Goal: Information Seeking & Learning: Learn about a topic

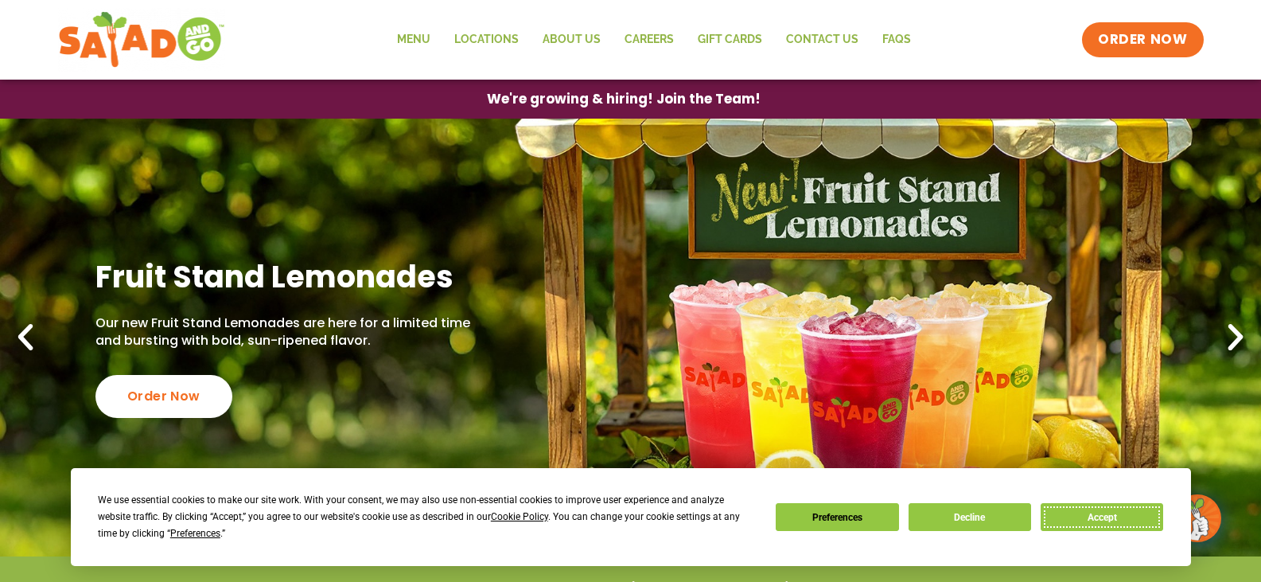
click at [1114, 516] on button "Accept" at bounding box center [1102, 517] width 123 height 28
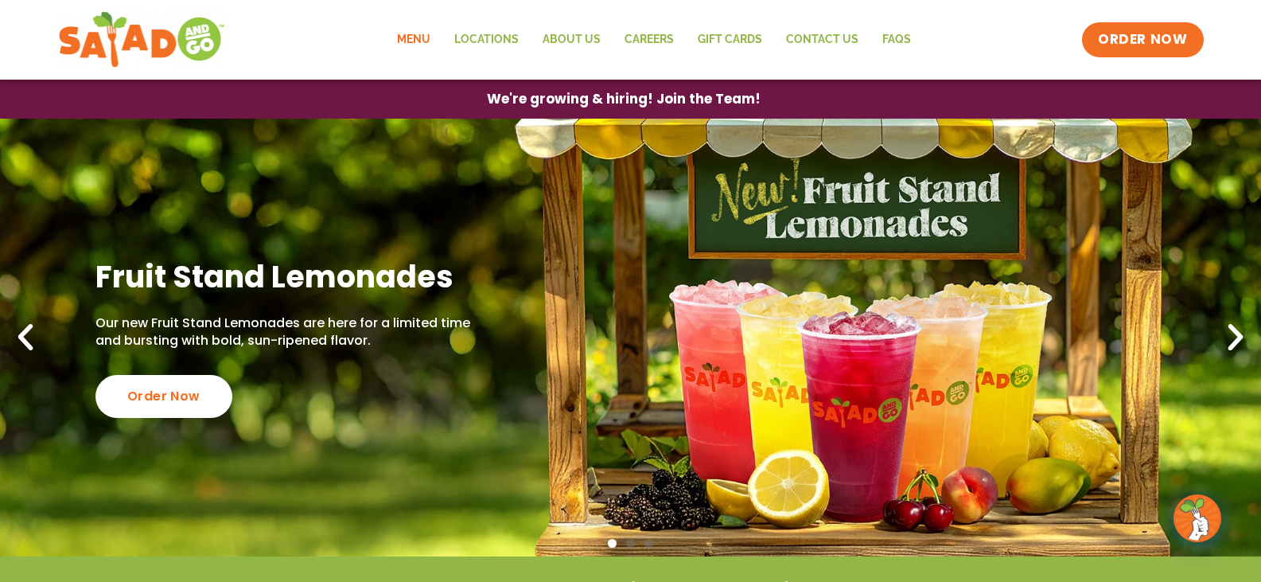
click at [423, 37] on link "Menu" at bounding box center [413, 39] width 57 height 37
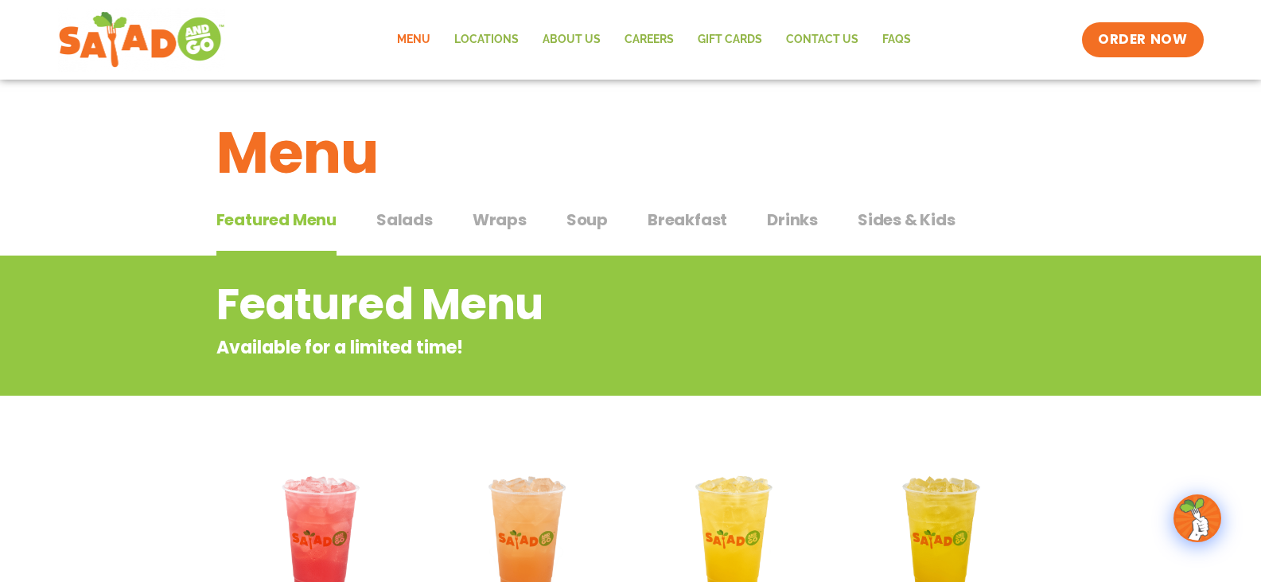
click at [501, 223] on span "Wraps" at bounding box center [500, 220] width 54 height 24
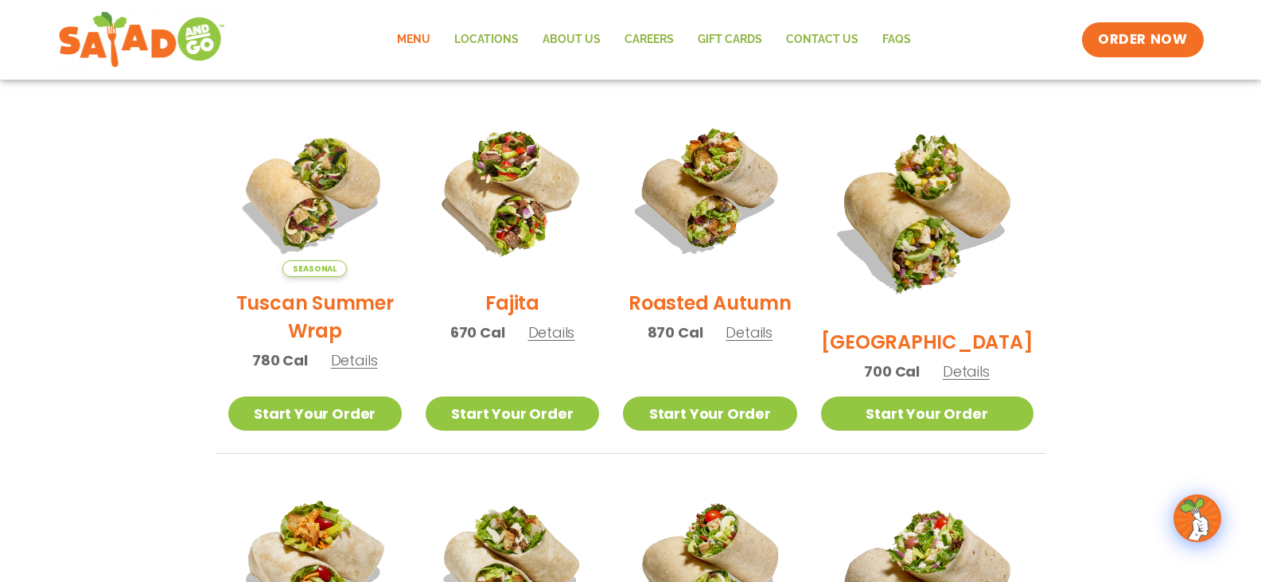
scroll to position [398, 0]
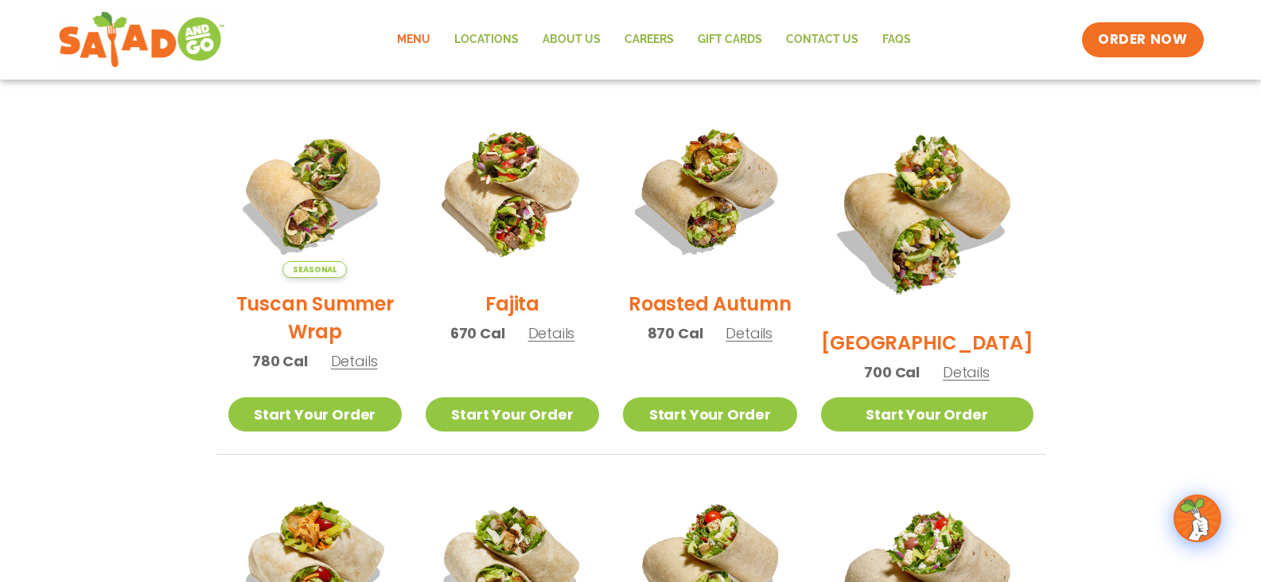
click at [990, 362] on span "Details" at bounding box center [966, 372] width 47 height 20
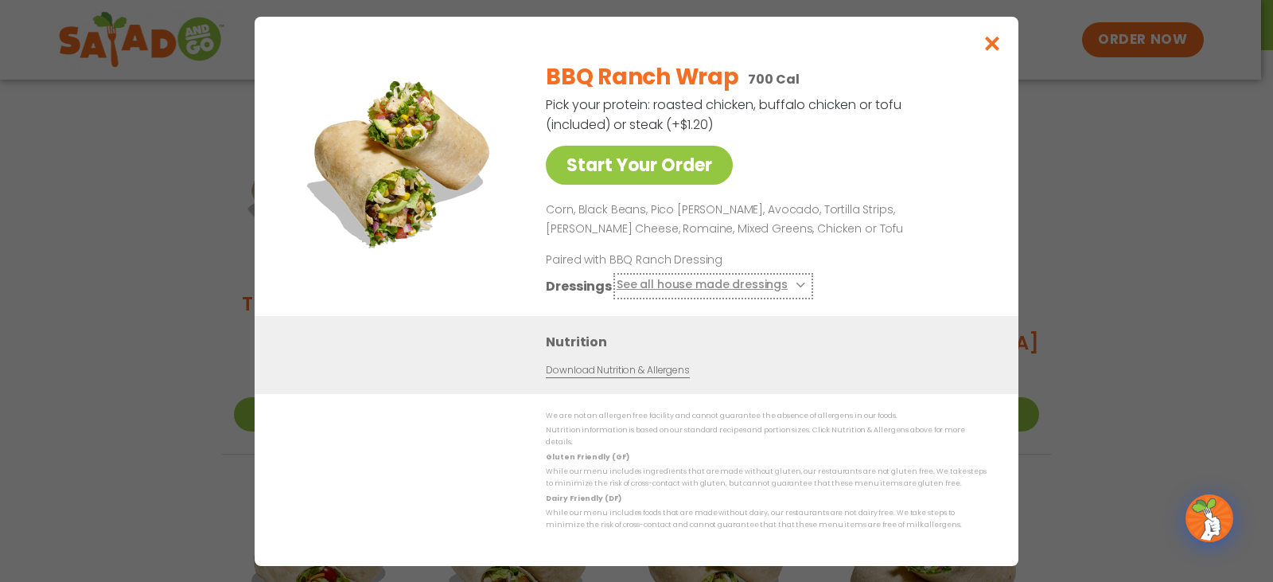
click at [746, 292] on button "See all house made dressings" at bounding box center [713, 285] width 193 height 20
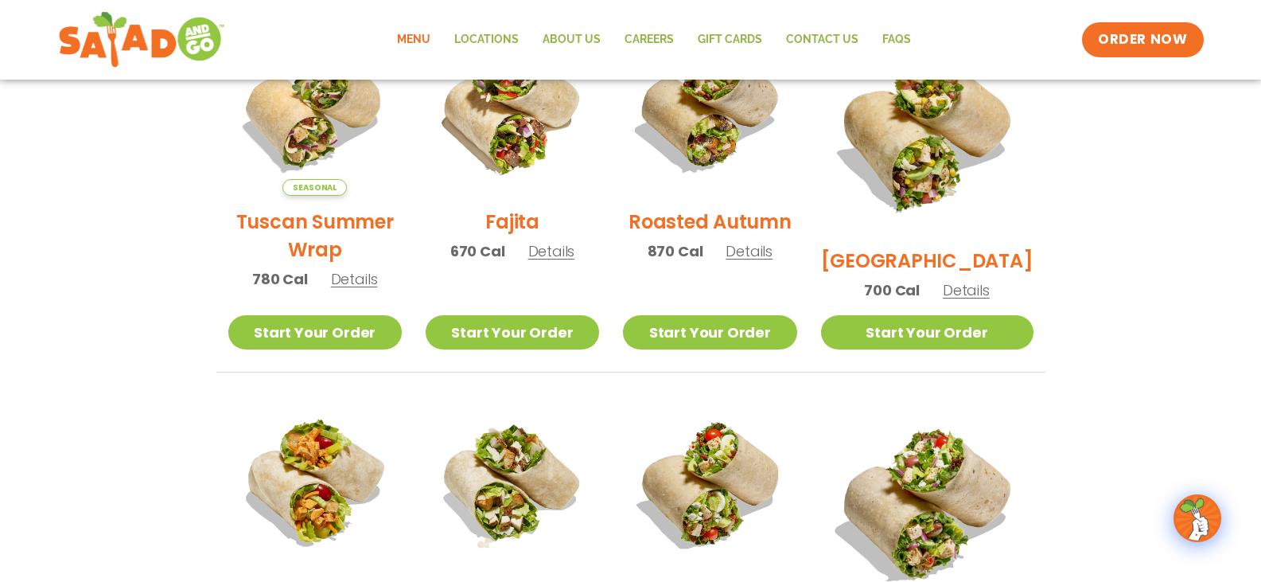
scroll to position [477, 0]
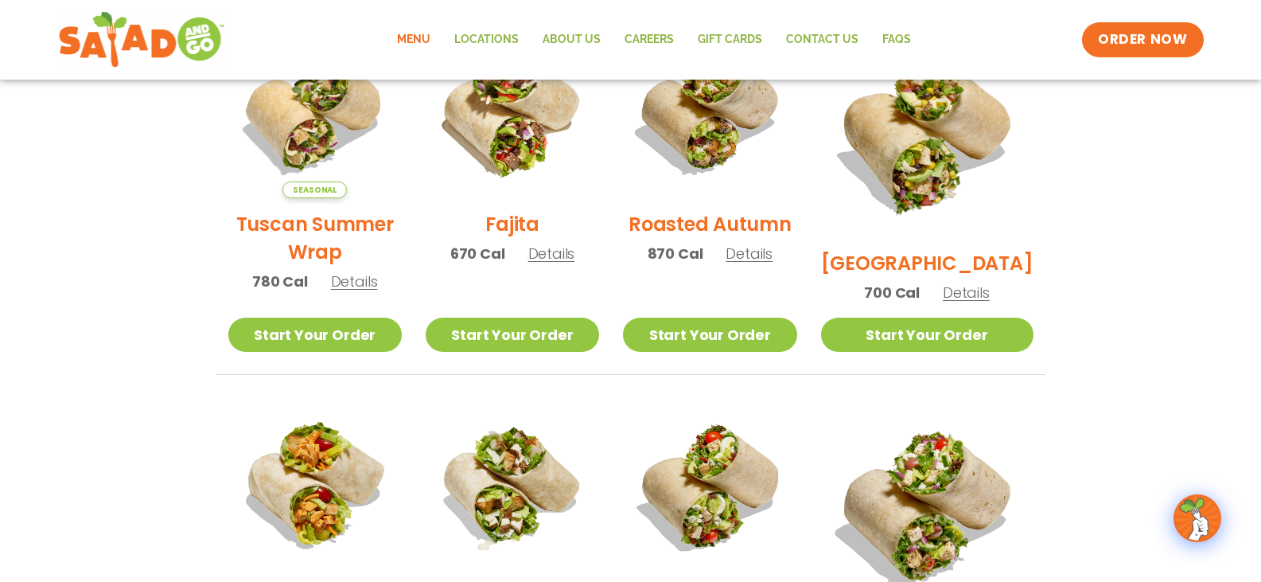
click at [971, 283] on span "Details" at bounding box center [966, 293] width 47 height 20
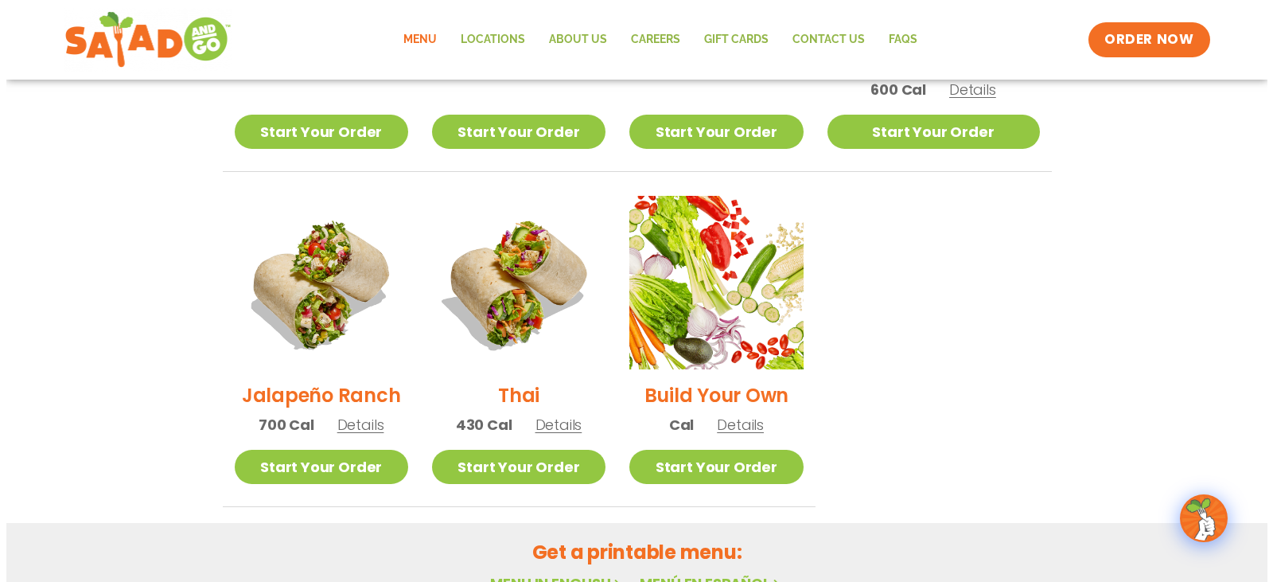
scroll to position [1035, 0]
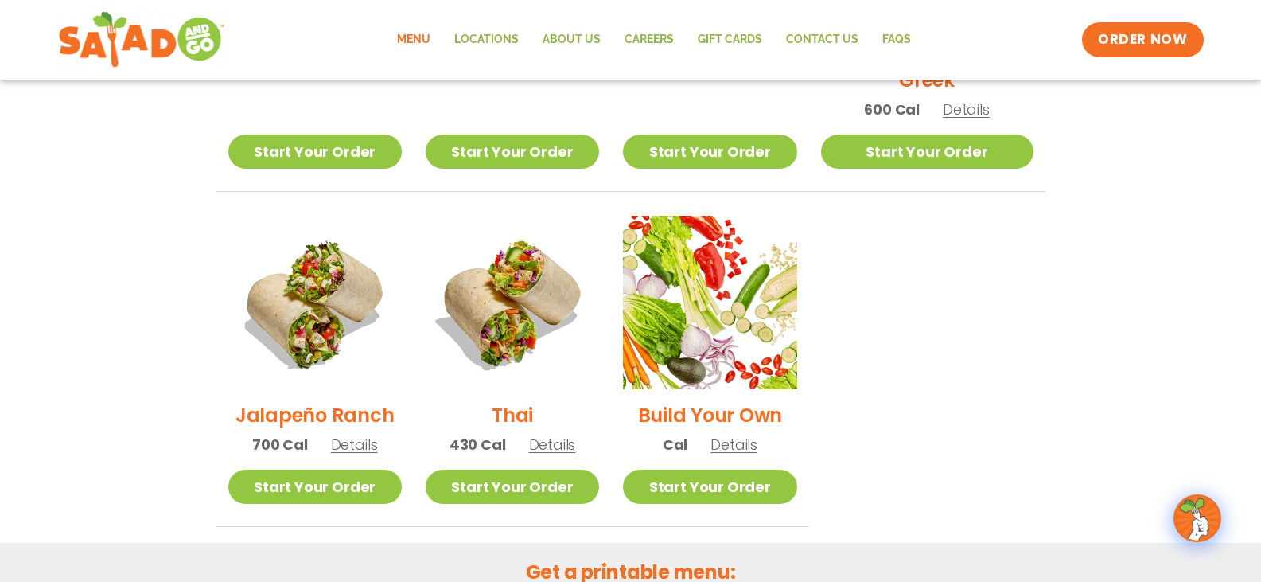
click at [356, 434] on span "Details" at bounding box center [354, 444] width 47 height 20
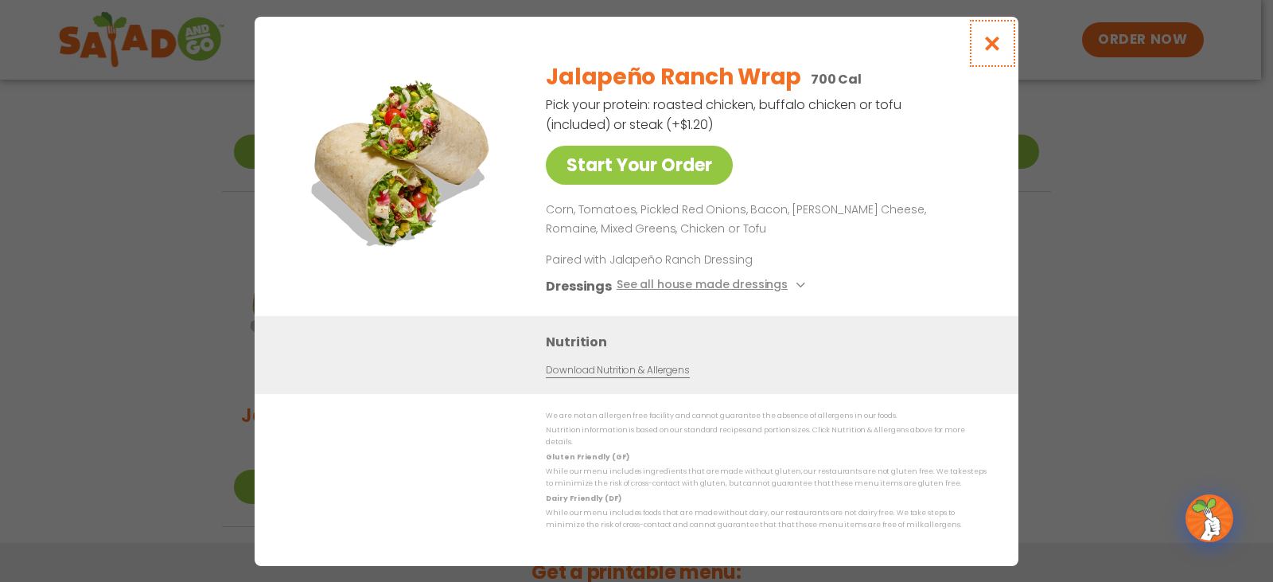
click at [993, 50] on icon "Close modal" at bounding box center [993, 43] width 20 height 17
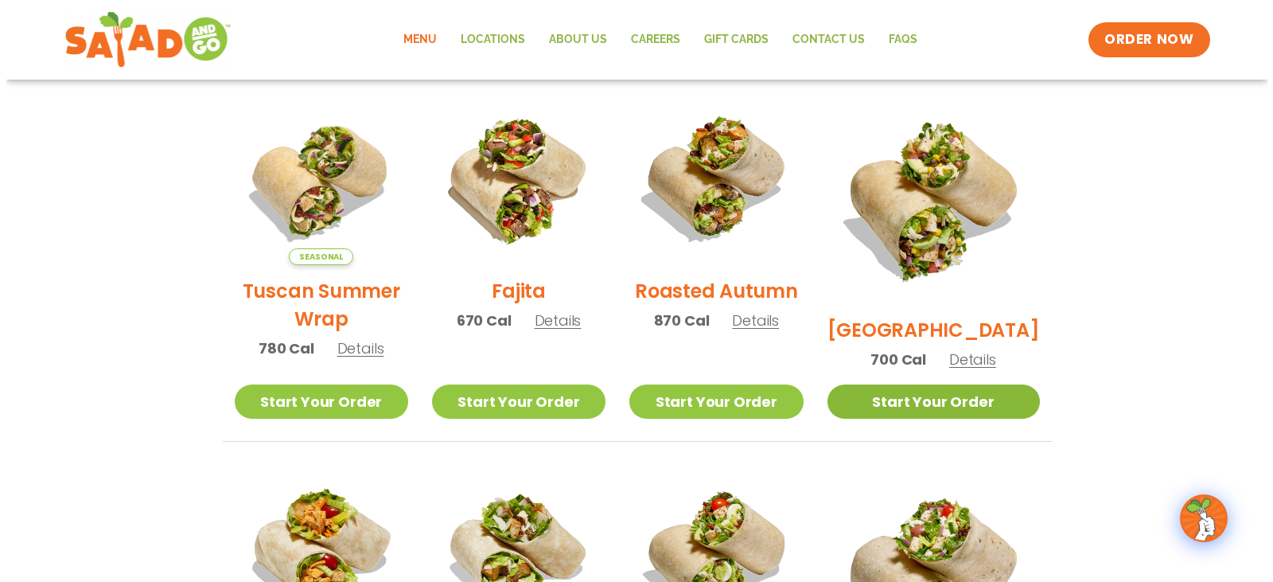
scroll to position [403, 0]
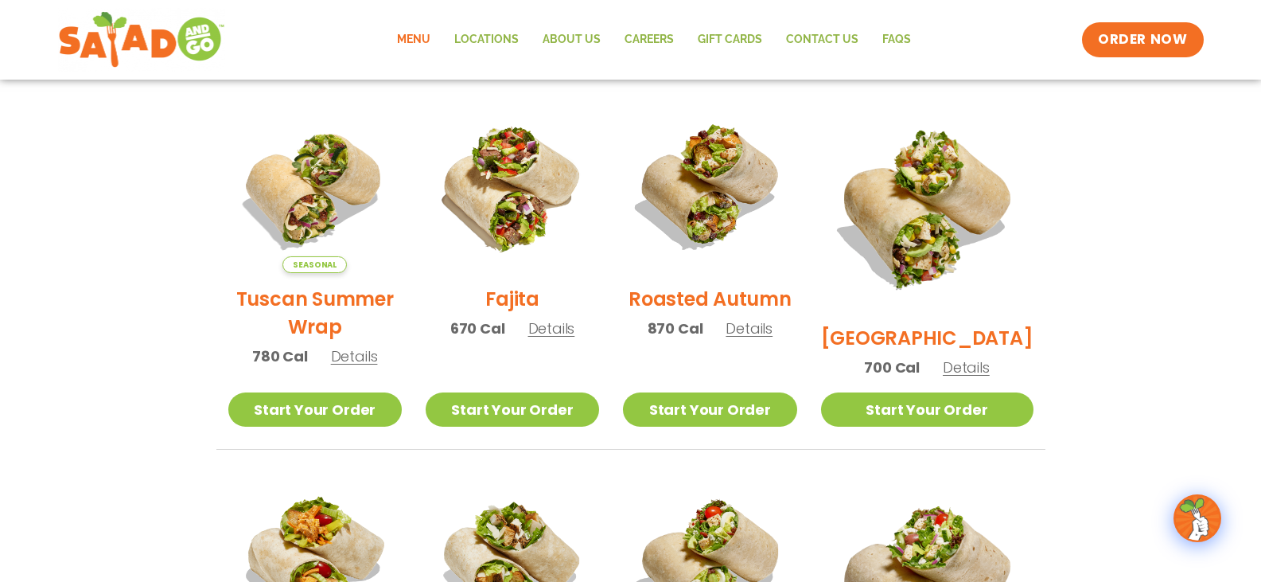
click at [968, 357] on span "Details" at bounding box center [966, 367] width 47 height 20
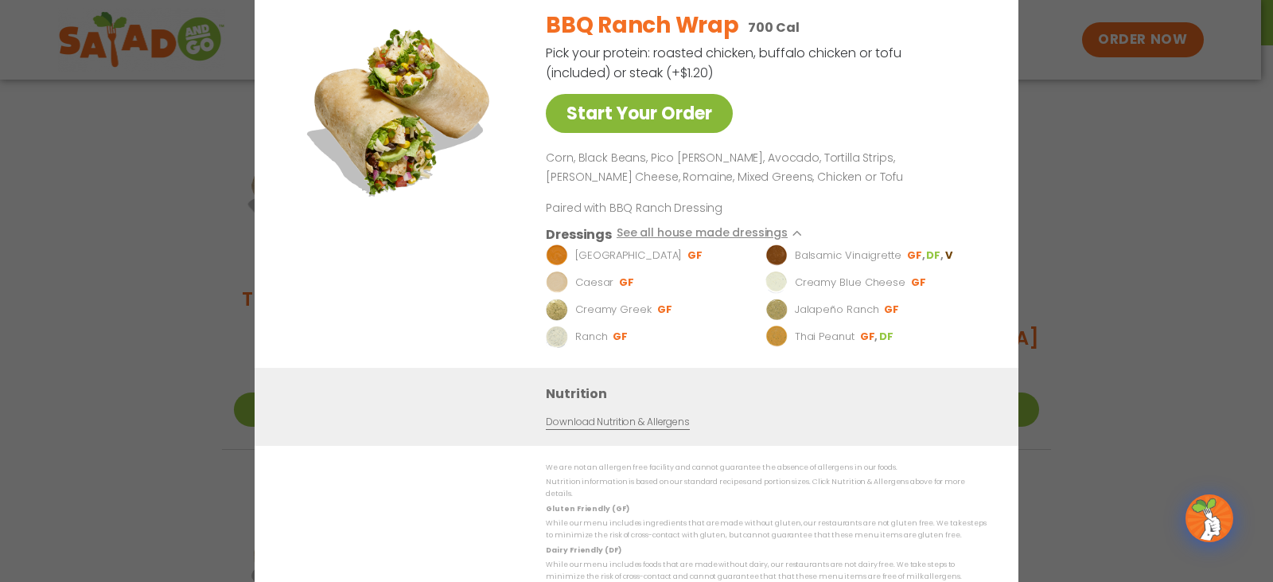
click at [686, 133] on link "Start Your Order" at bounding box center [639, 113] width 187 height 39
